Goal: Task Accomplishment & Management: Manage account settings

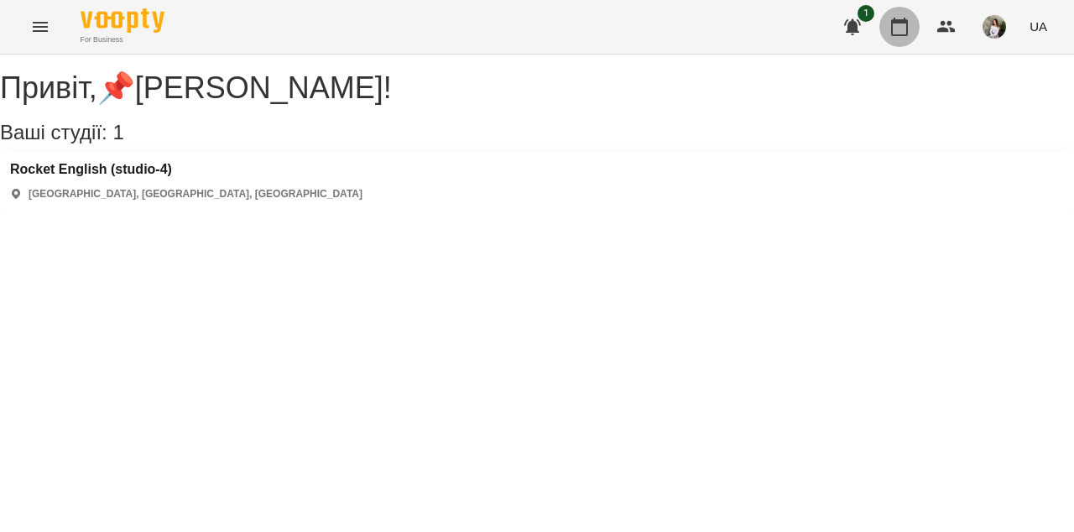
click at [906, 34] on icon "button" at bounding box center [899, 27] width 17 height 18
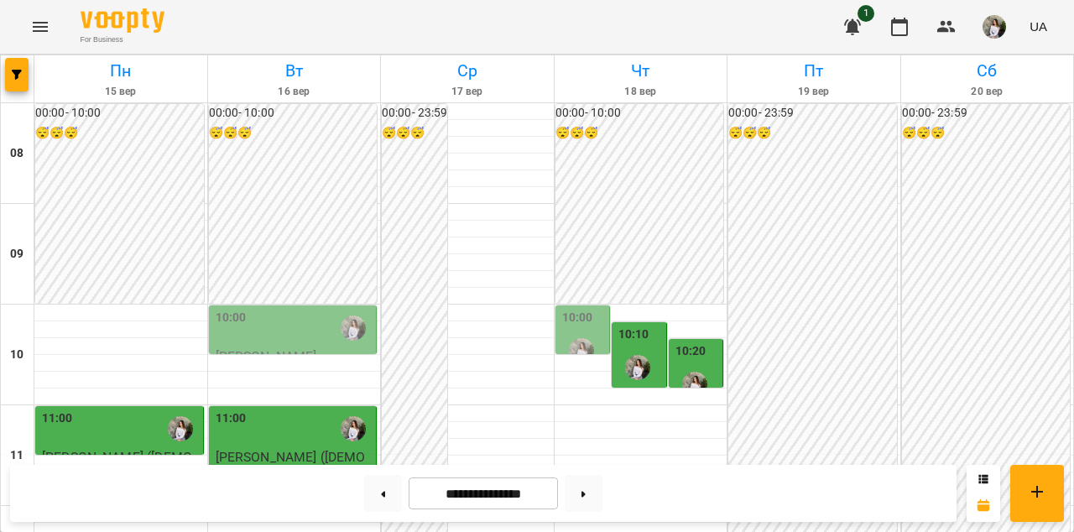
scroll to position [137, 0]
click at [295, 349] on p "[PERSON_NAME]" at bounding box center [267, 356] width 102 height 14
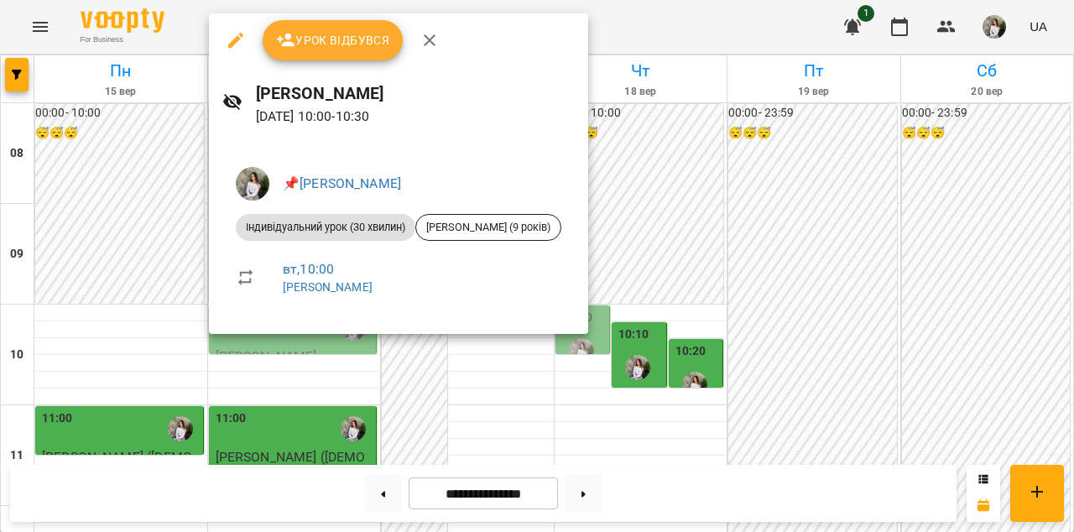
click at [422, 44] on icon "button" at bounding box center [430, 40] width 20 height 20
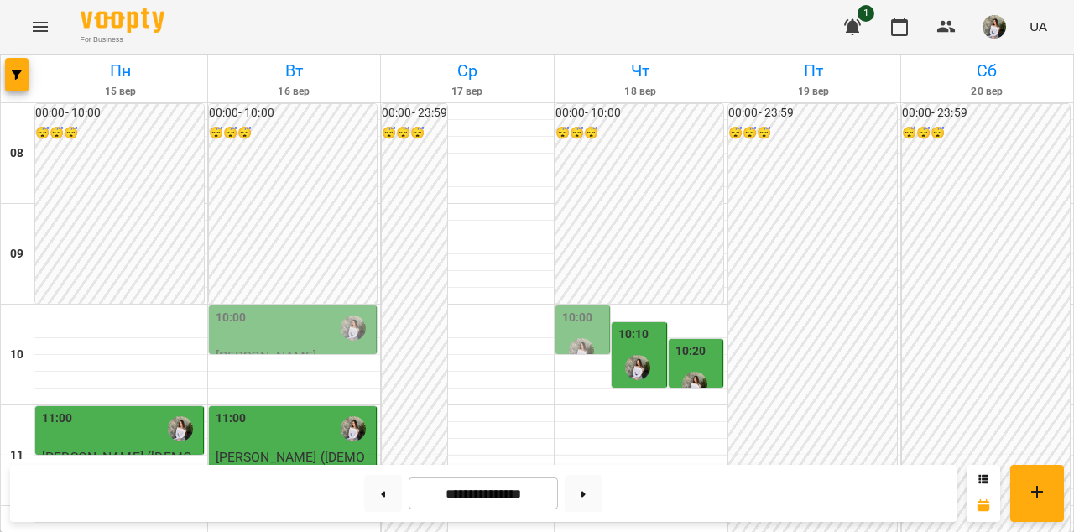
scroll to position [178, 0]
click at [300, 349] on p "[PERSON_NAME]" at bounding box center [267, 356] width 102 height 14
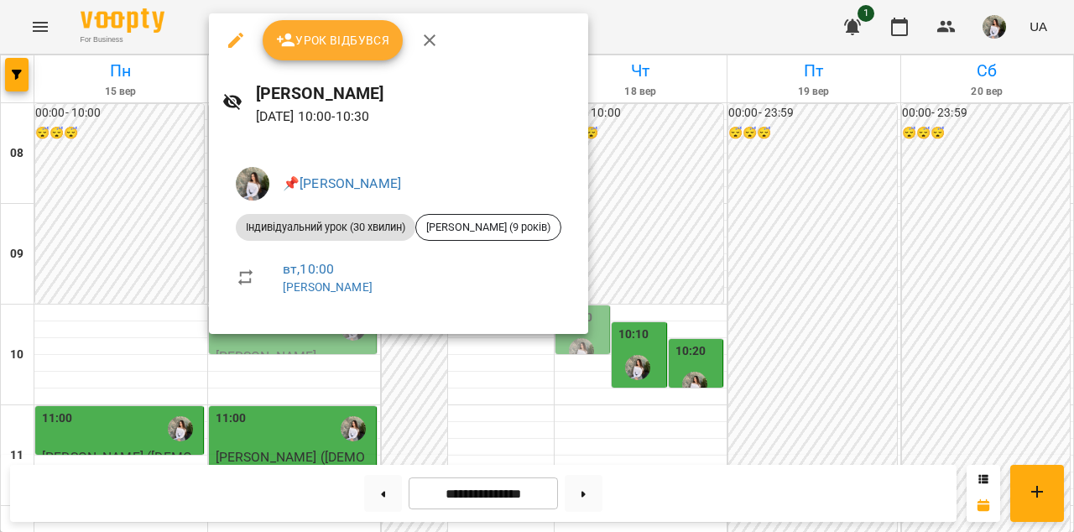
click at [424, 36] on icon "button" at bounding box center [430, 40] width 12 height 12
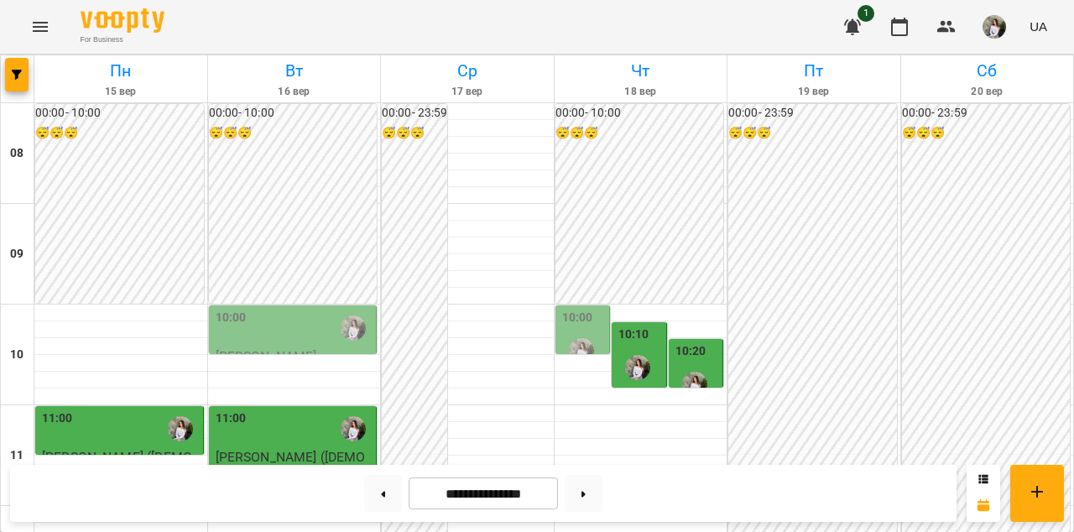
scroll to position [171, 0]
click at [581, 338] on img "📌Горохова Ольга Ігорівна" at bounding box center [581, 350] width 25 height 25
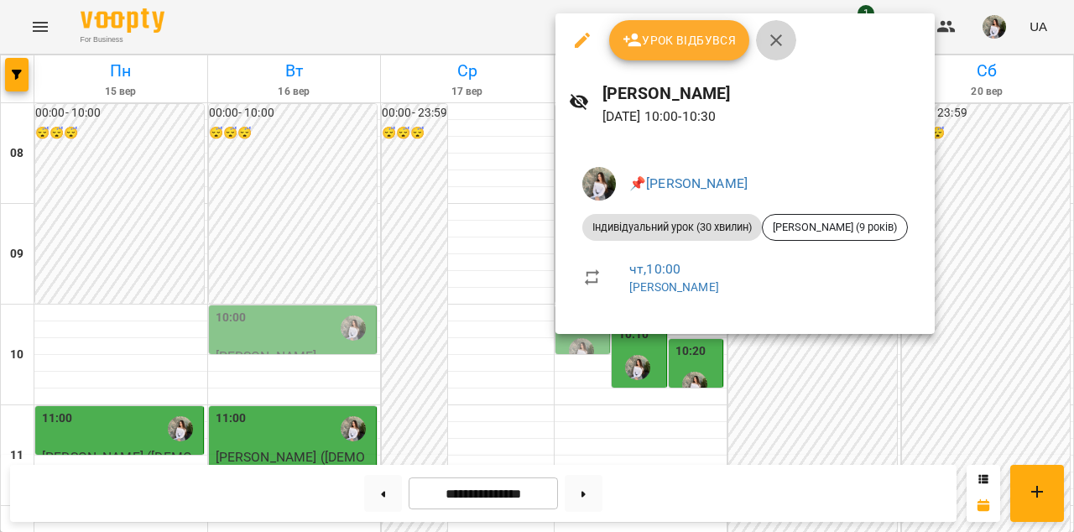
click at [771, 44] on icon "button" at bounding box center [777, 40] width 12 height 12
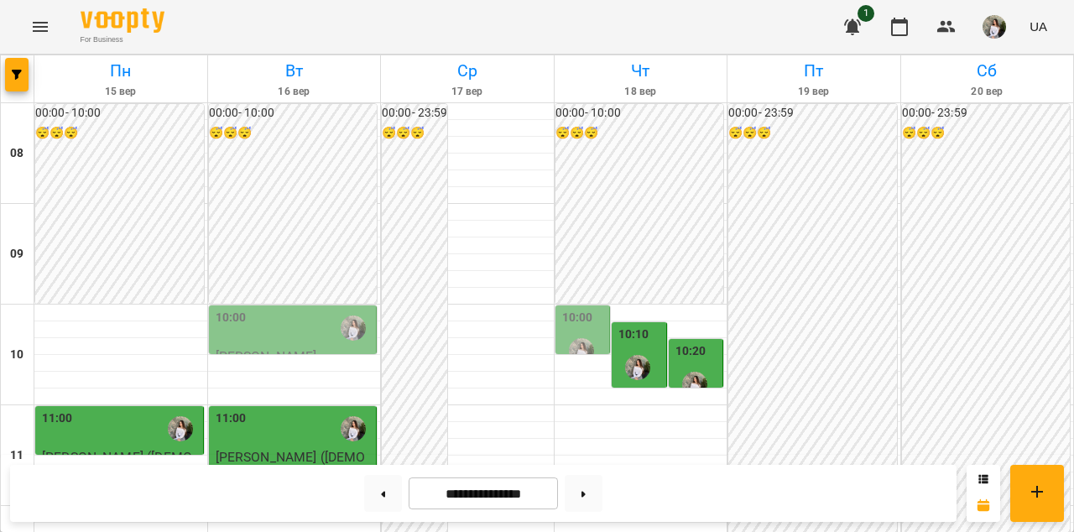
click at [654, 326] on div "10:10" at bounding box center [641, 356] width 44 height 61
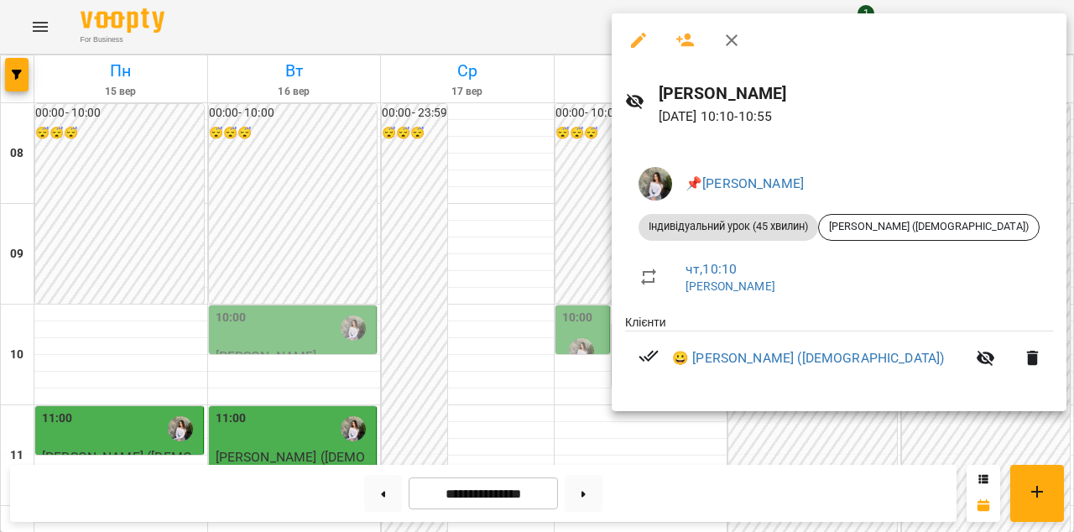
click at [733, 41] on icon "button" at bounding box center [732, 40] width 12 height 12
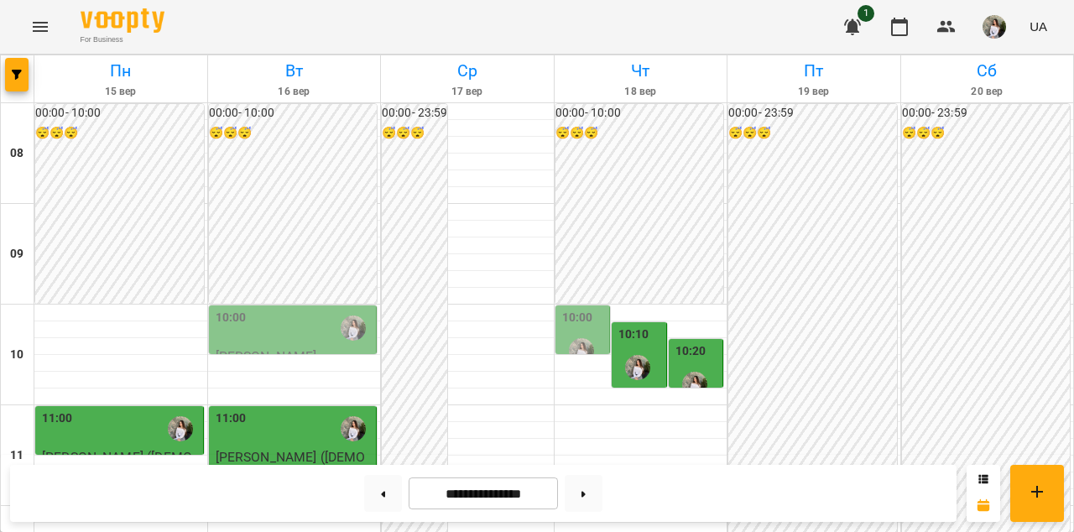
click at [689, 365] on div at bounding box center [695, 384] width 39 height 39
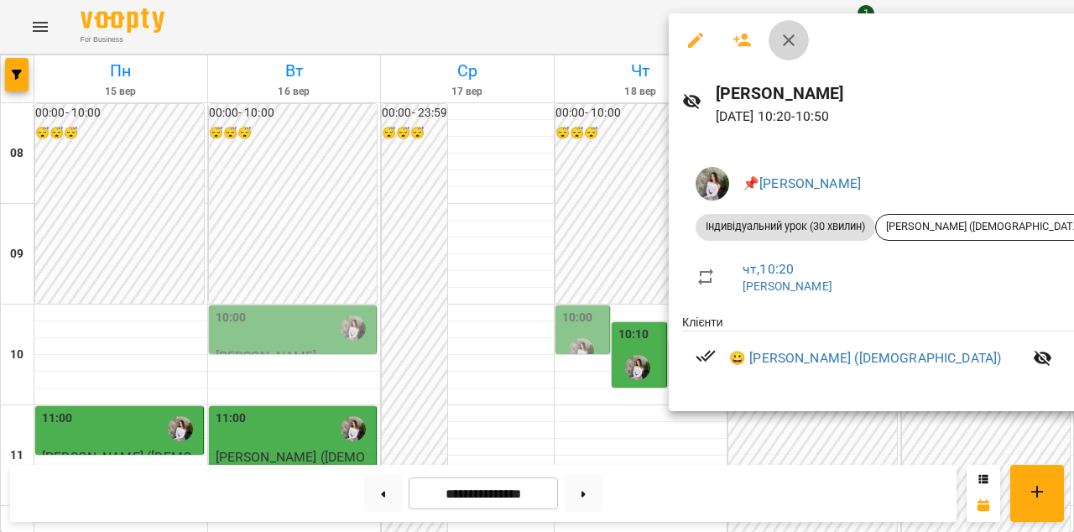
click at [794, 44] on icon "button" at bounding box center [789, 40] width 12 height 12
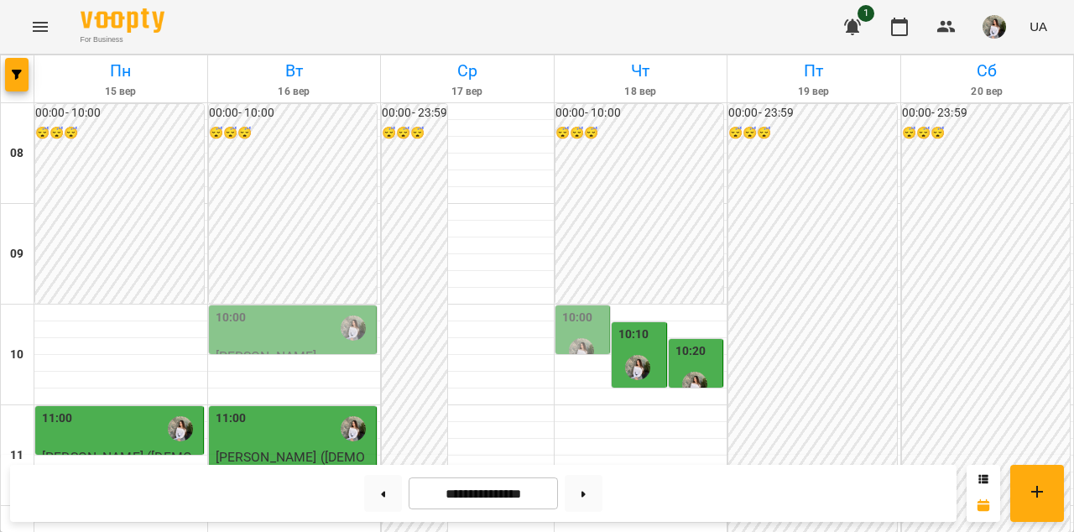
scroll to position [540, 0]
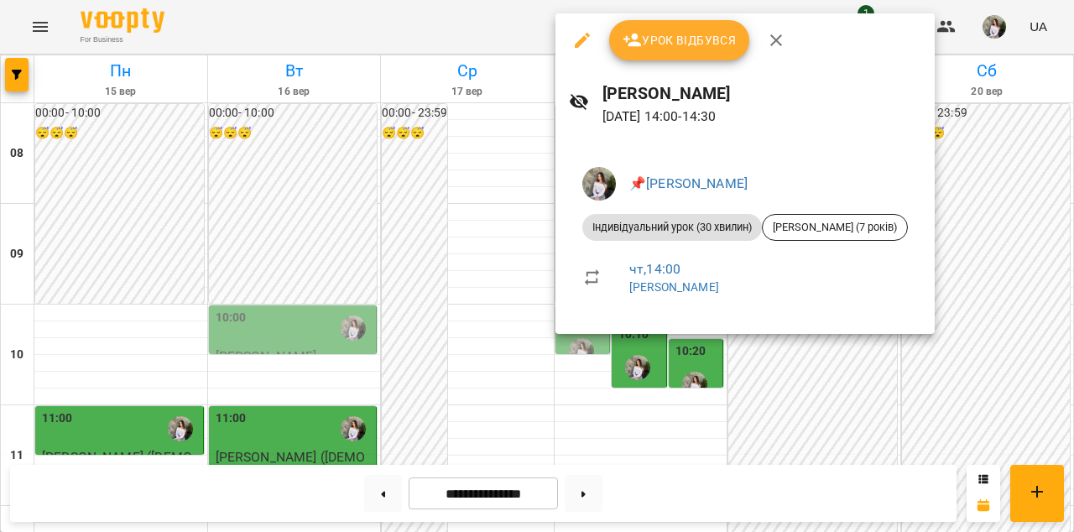
click at [775, 40] on icon "button" at bounding box center [777, 40] width 12 height 12
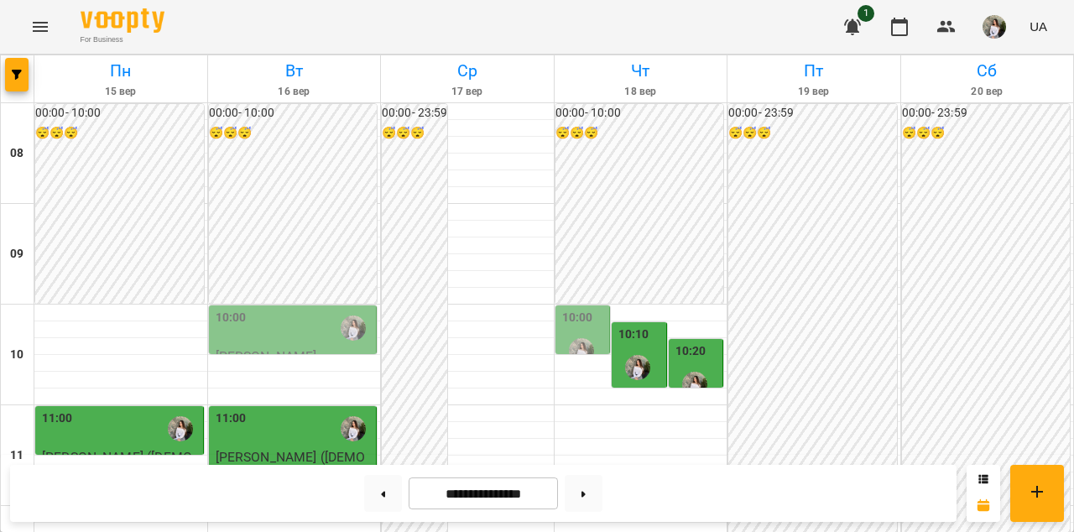
scroll to position [425, 0]
click at [381, 492] on icon at bounding box center [383, 494] width 4 height 7
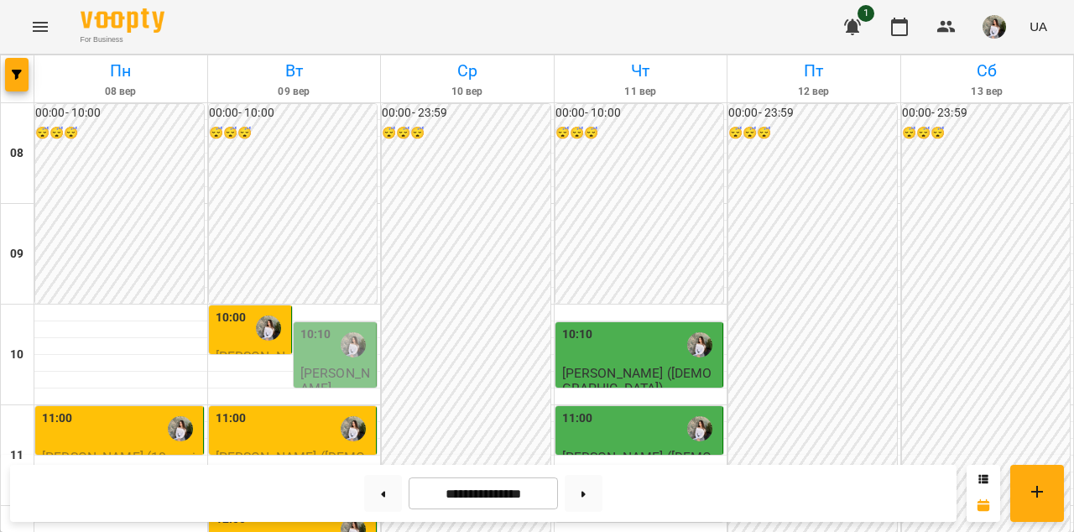
scroll to position [751, 0]
click at [585, 504] on button at bounding box center [584, 493] width 38 height 37
type input "**********"
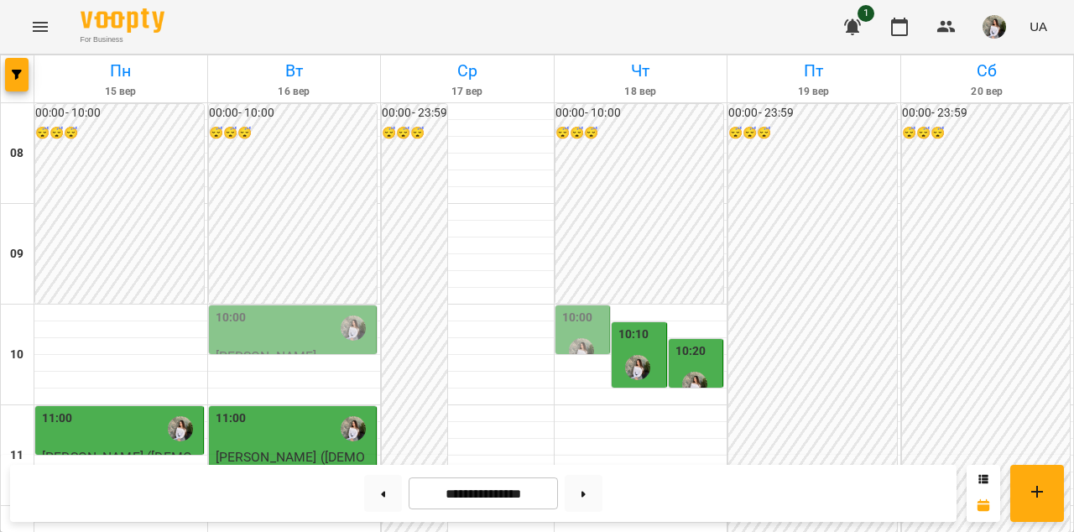
scroll to position [108, 0]
click at [285, 309] on div "10:00" at bounding box center [295, 328] width 158 height 39
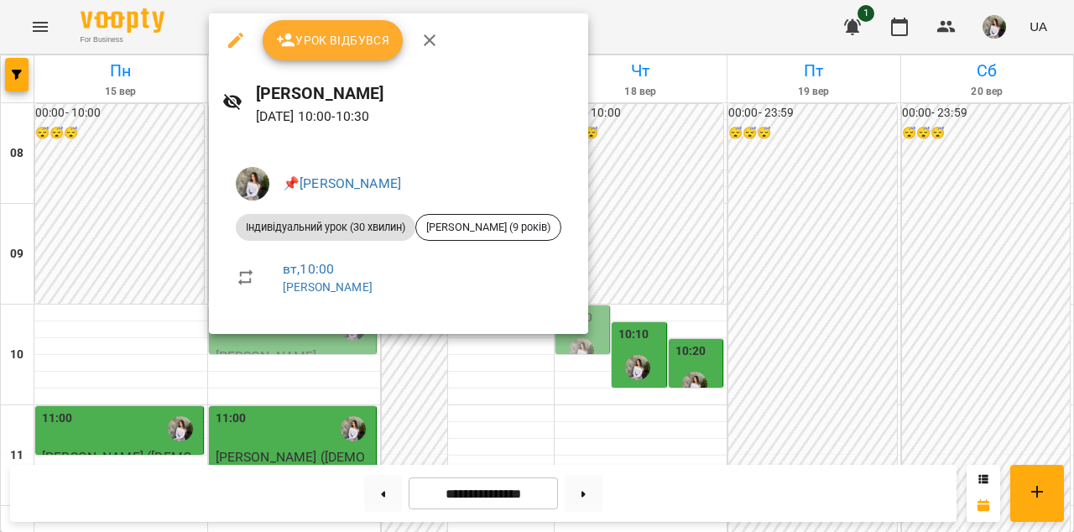
click at [432, 47] on icon "button" at bounding box center [430, 40] width 20 height 20
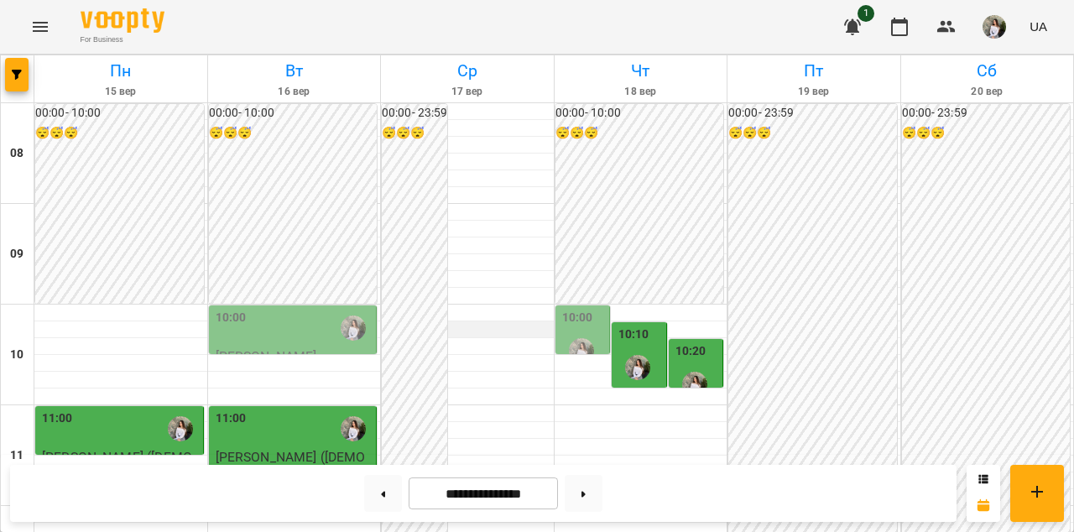
scroll to position [530, 0]
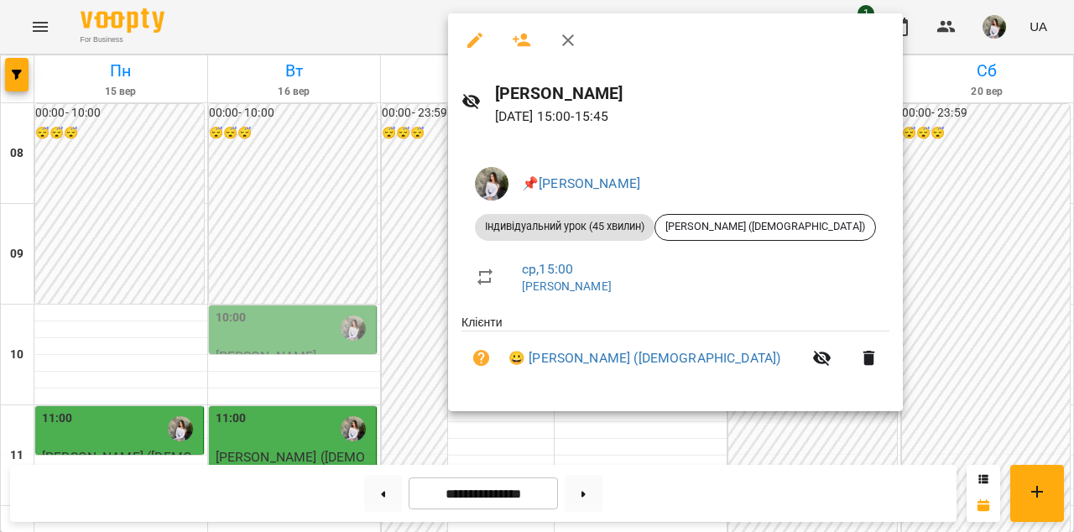
click at [567, 39] on icon "button" at bounding box center [568, 40] width 12 height 12
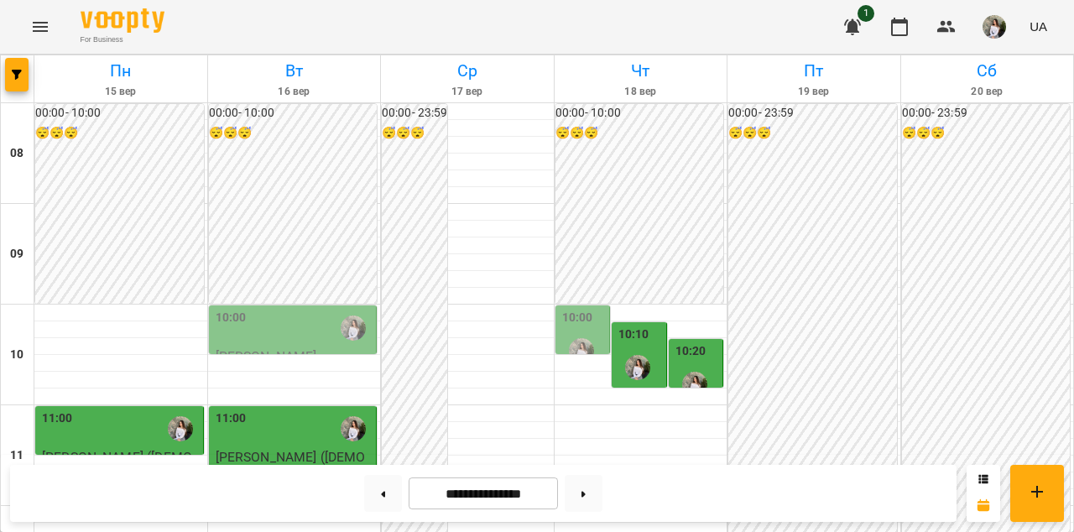
scroll to position [72, 0]
